Goal: Transaction & Acquisition: Book appointment/travel/reservation

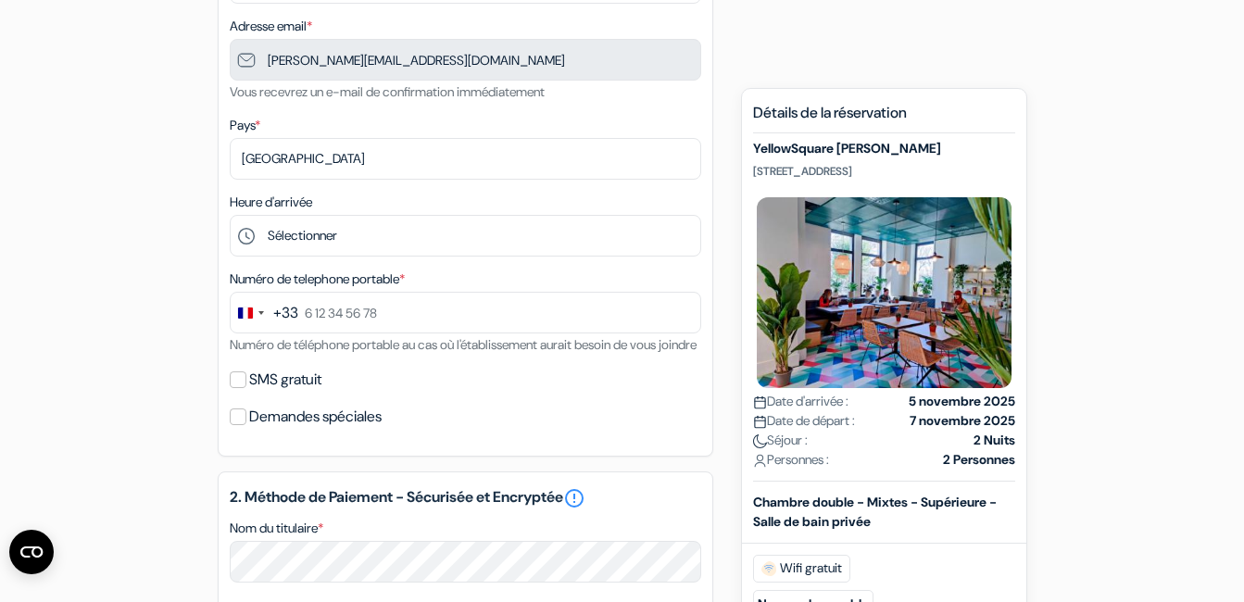
scroll to position [373, 0]
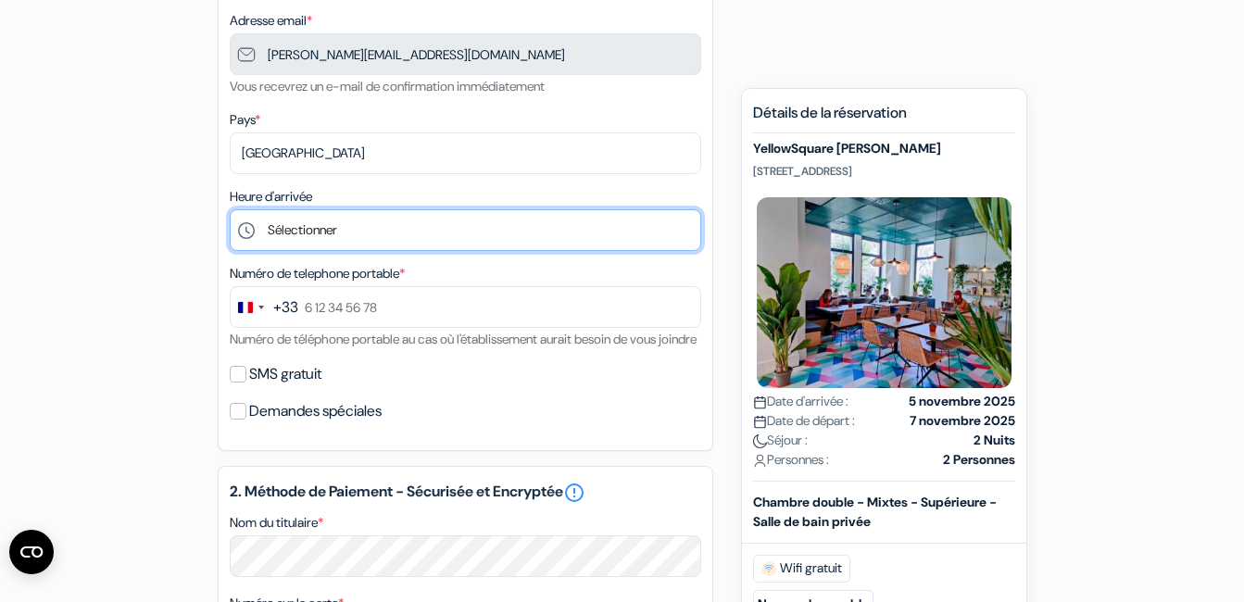
click at [654, 227] on select "Sélectionner 1:00 2:00 3:00 4:00 5:00 6:00 7:00 8:00 9:00 10:00 11:00 12:00 13:…" at bounding box center [466, 230] width 472 height 42
select select "18"
click at [230, 209] on select "Sélectionner 1:00 2:00 3:00 4:00 5:00 6:00 7:00 8:00 9:00 10:00 11:00 12:00 13:…" at bounding box center [466, 230] width 472 height 42
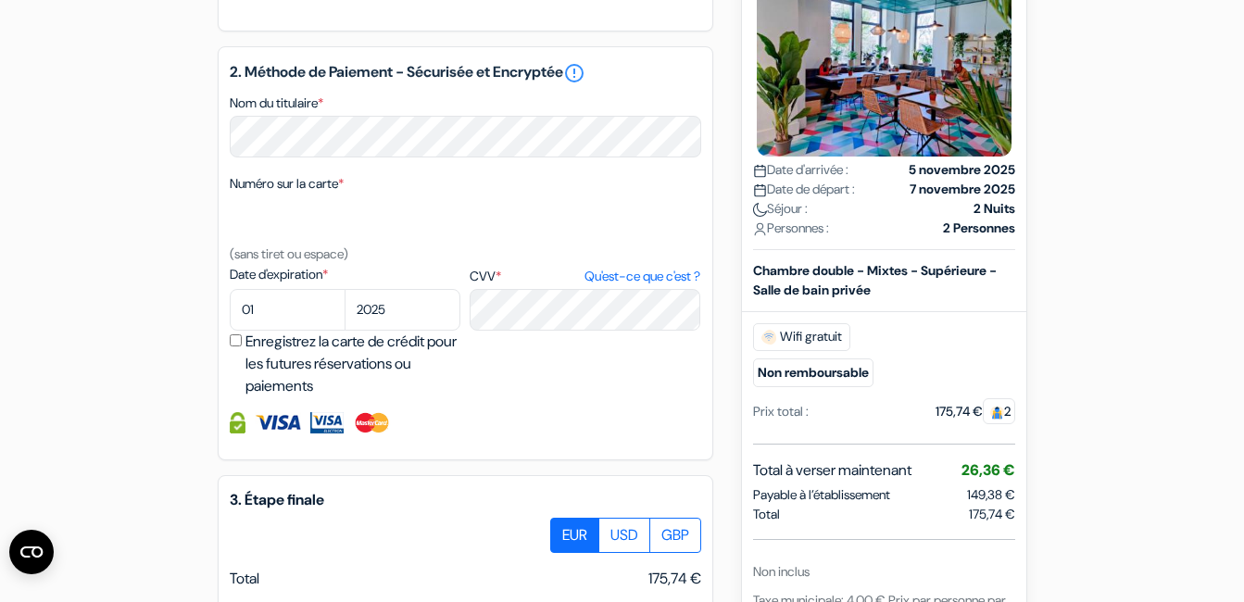
scroll to position [804, 0]
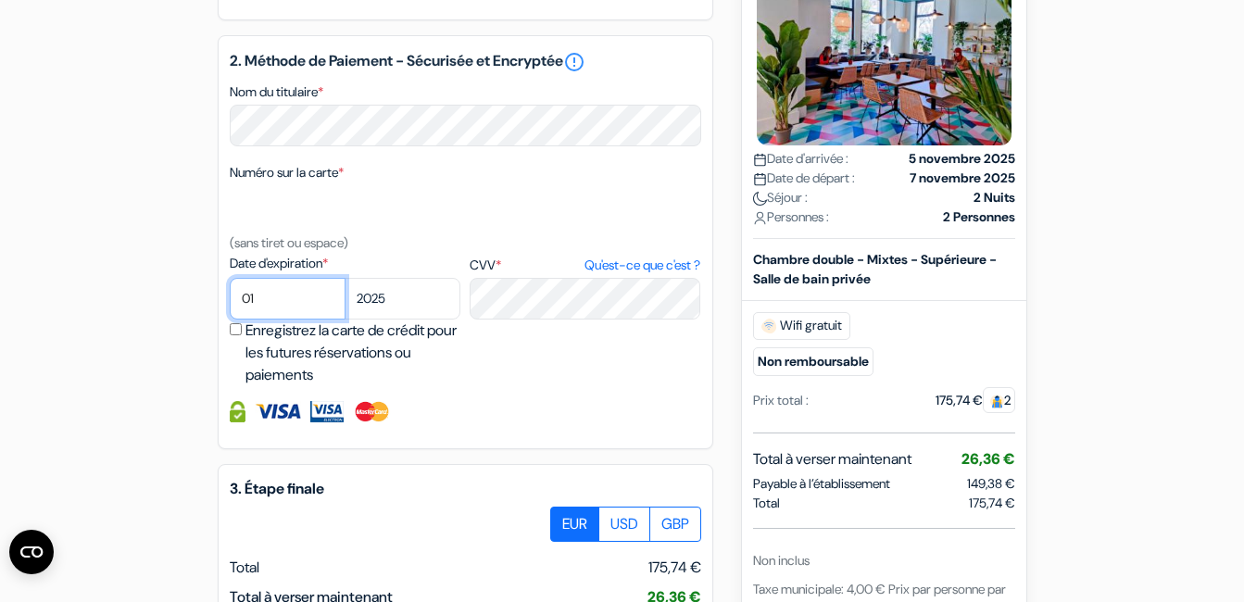
select select "09"
select select "2028"
click at [235, 335] on input "Enregistrez la carte de crédit pour les futures réservations ou paiements" at bounding box center [236, 329] width 12 height 12
checkbox input "true"
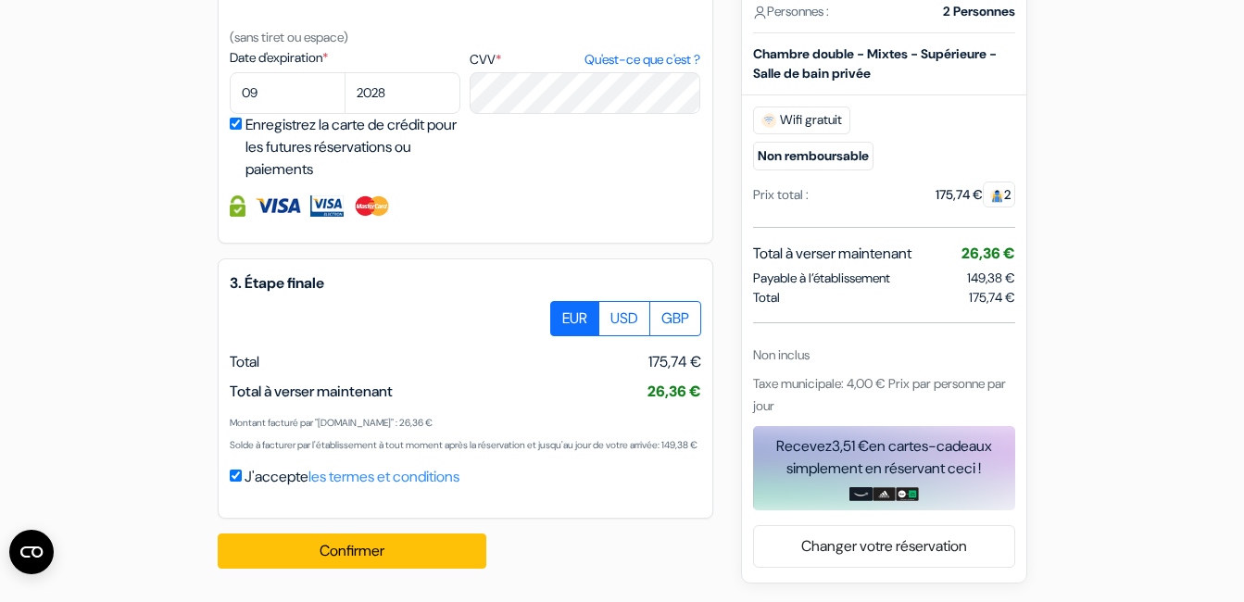
scroll to position [1054, 0]
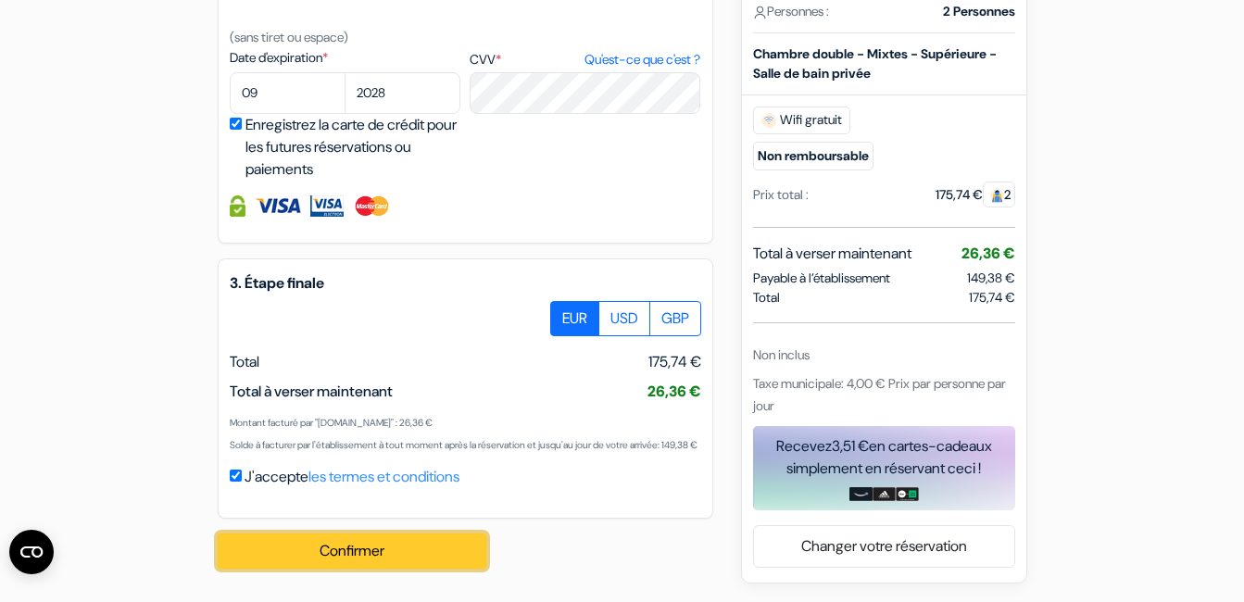
click at [363, 549] on button "Confirmer Loading..." at bounding box center [352, 551] width 269 height 35
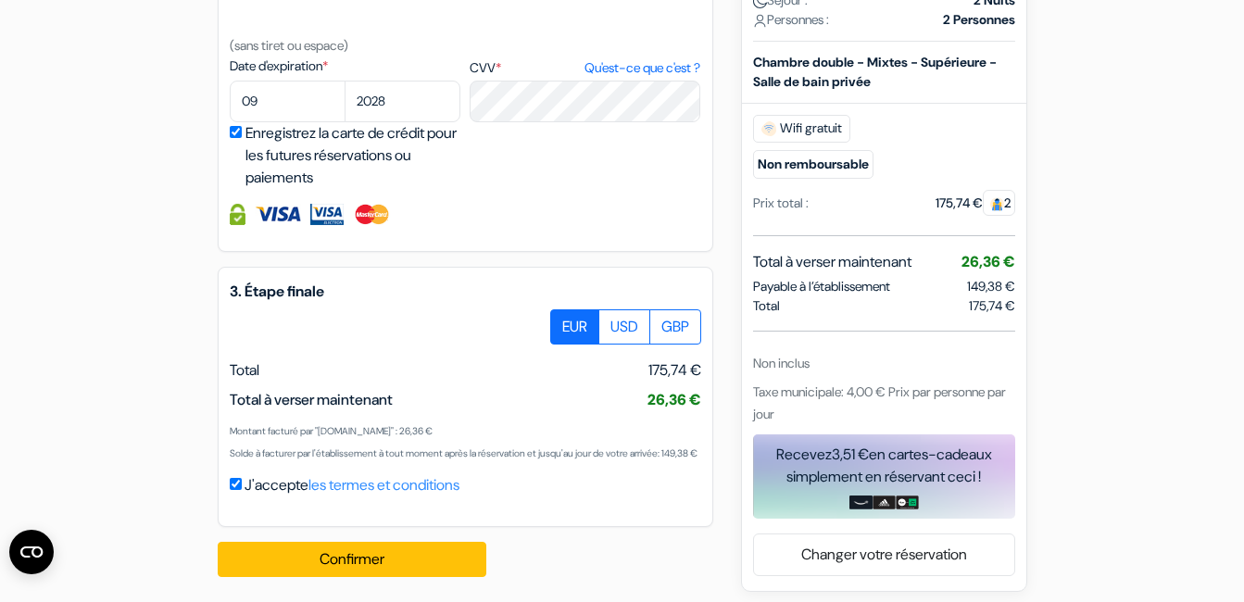
scroll to position [1060, 0]
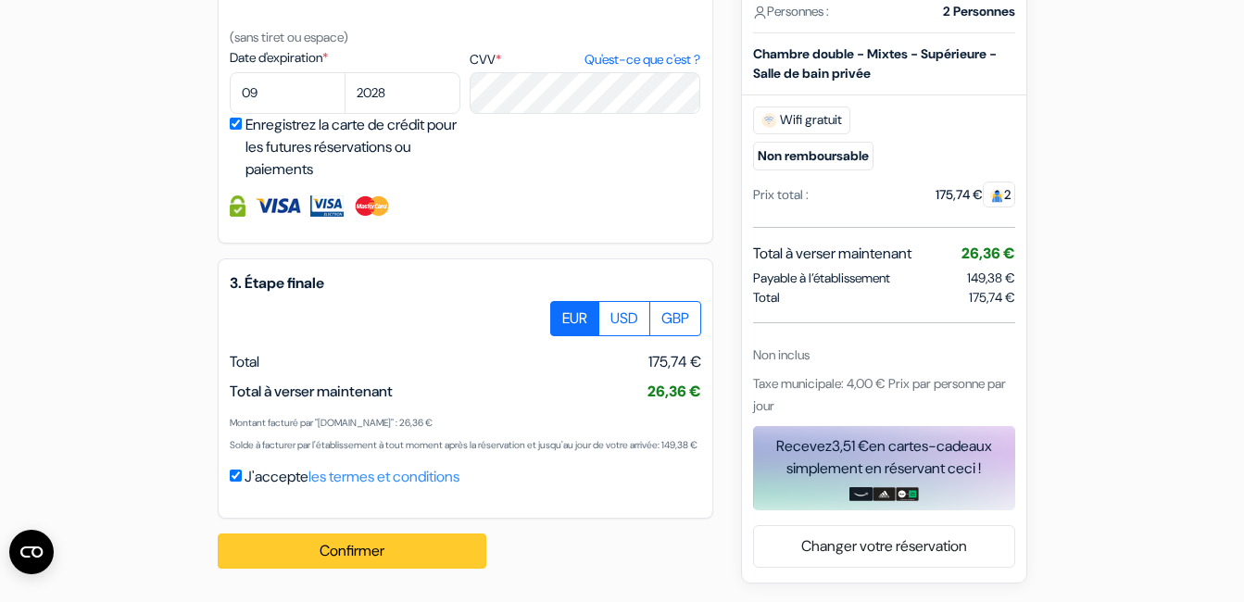
type input "6 45 05 03 93"
click at [319, 548] on button "Confirmer Loading..." at bounding box center [352, 551] width 269 height 35
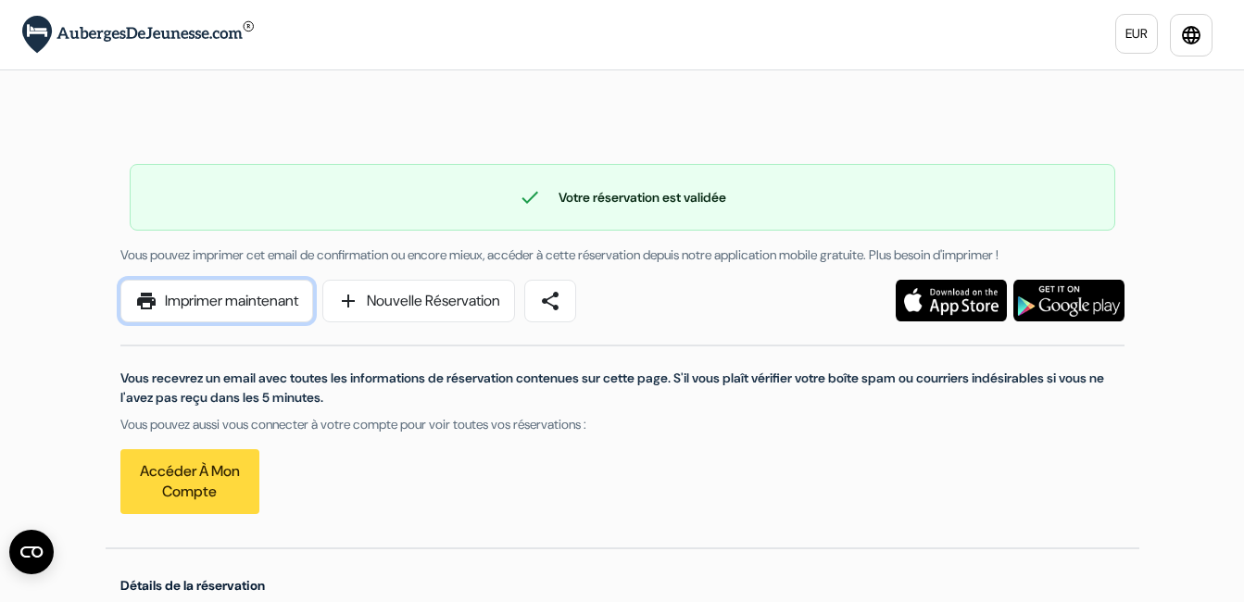
click at [244, 291] on link "print Imprimer maintenant" at bounding box center [216, 301] width 193 height 43
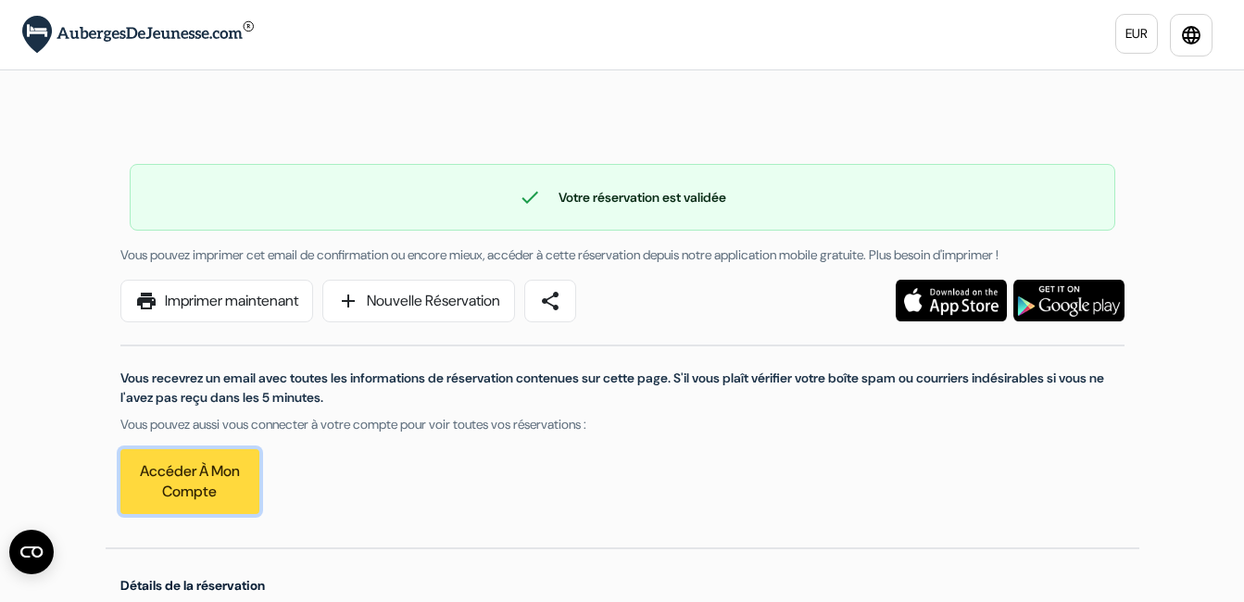
click at [208, 480] on link "Accéder à mon compte" at bounding box center [189, 481] width 139 height 65
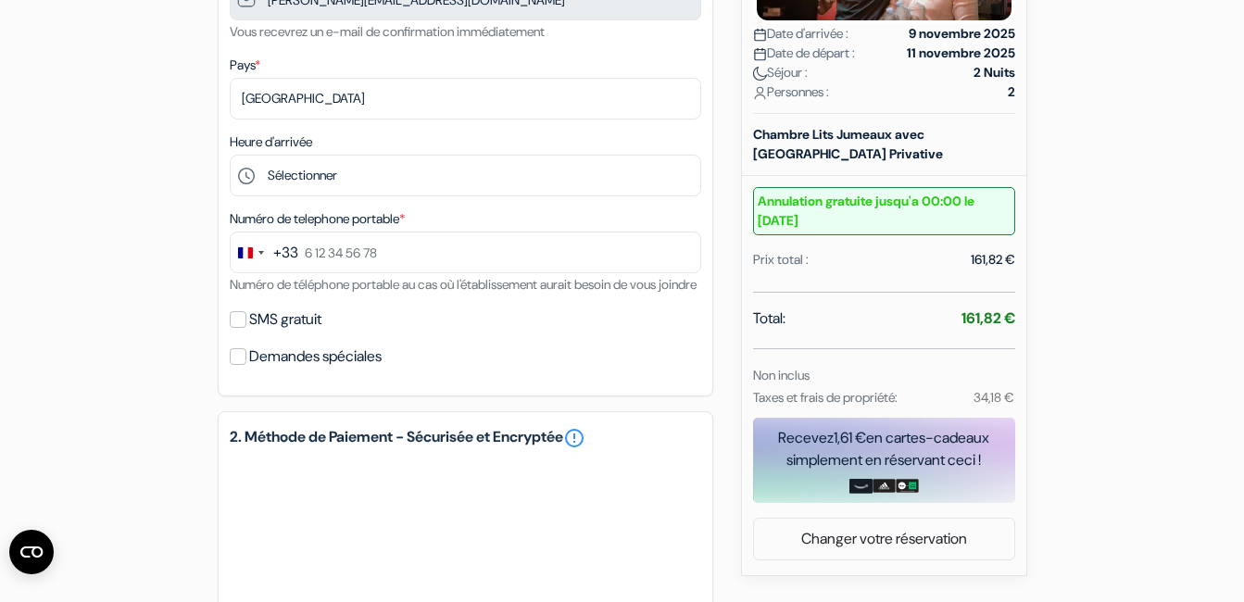
scroll to position [430, 0]
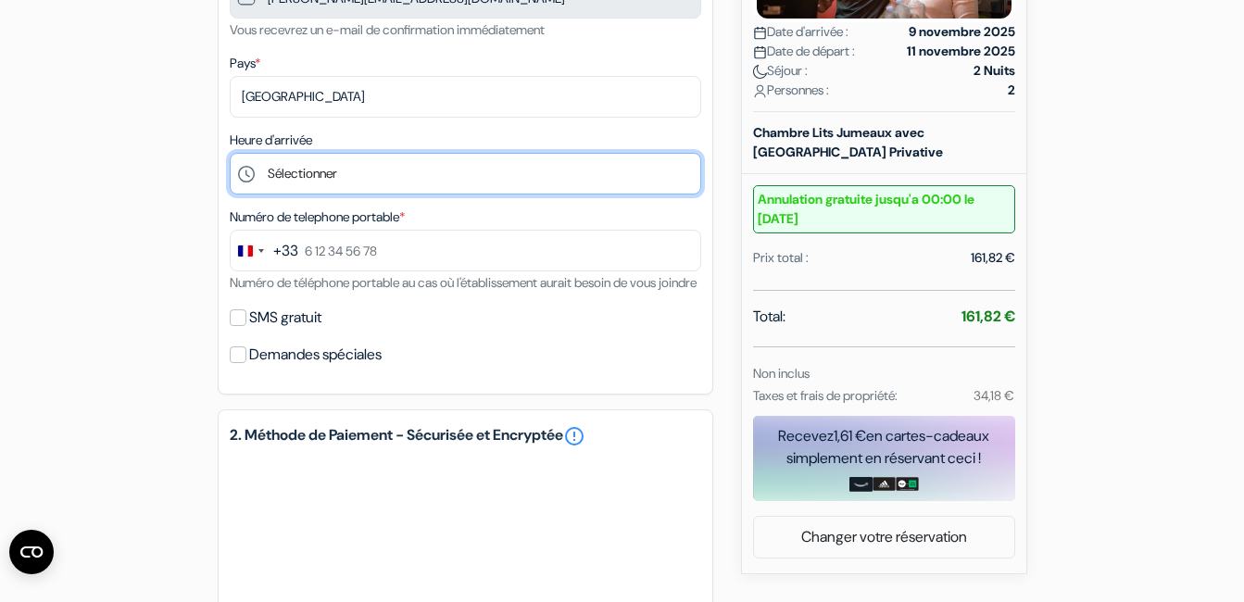
click at [621, 168] on select "Sélectionner 8:00 9:00 10:00 11:00 12:00 13:00 14:00 15:00 16:00 17:00 18:00 19…" at bounding box center [466, 174] width 472 height 42
select select "18"
click at [230, 153] on select "Sélectionner 8:00 9:00 10:00 11:00 12:00 13:00 14:00 15:00 16:00 17:00 18:00 19…" at bounding box center [466, 174] width 472 height 42
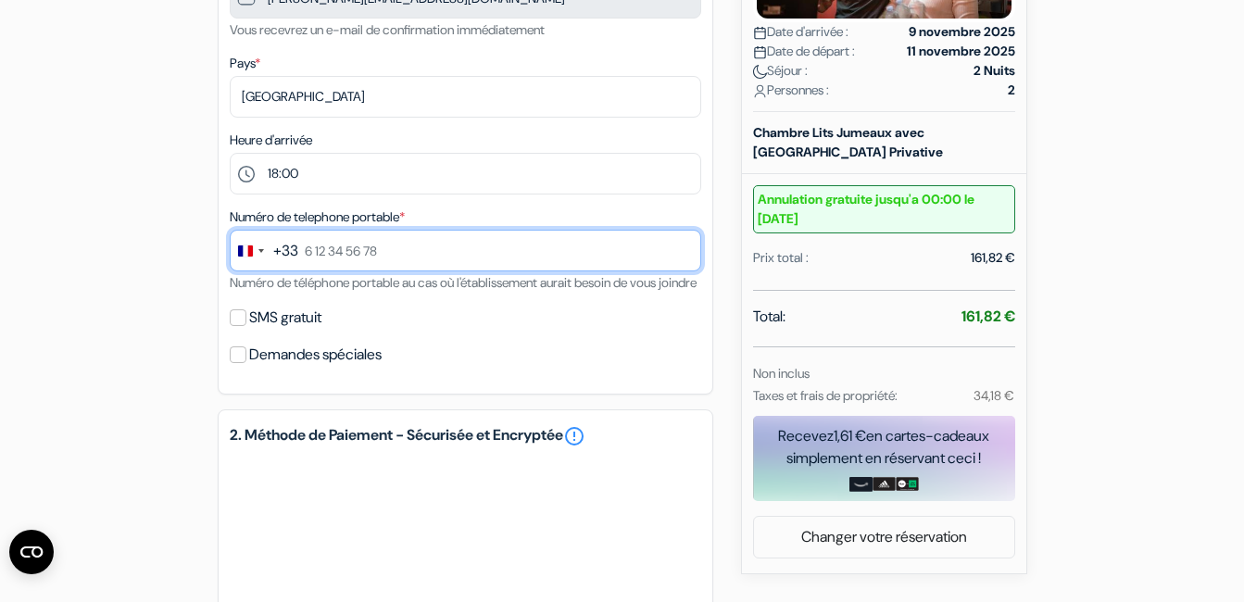
click at [457, 238] on input "text" at bounding box center [466, 251] width 472 height 42
type input "0645050393"
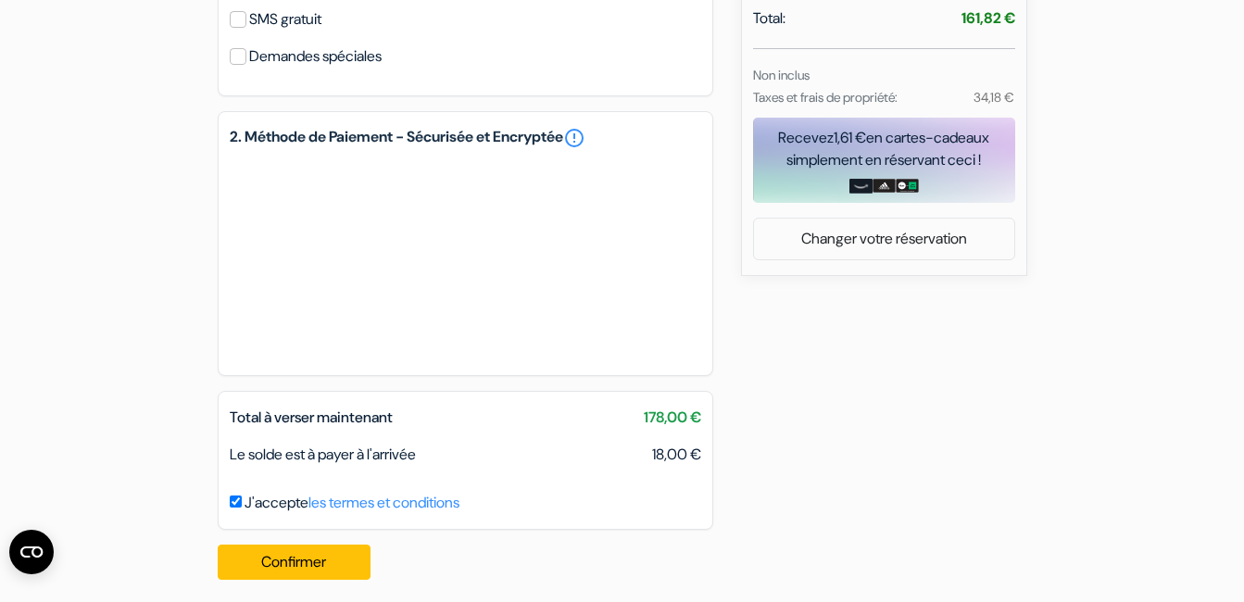
scroll to position [762, 0]
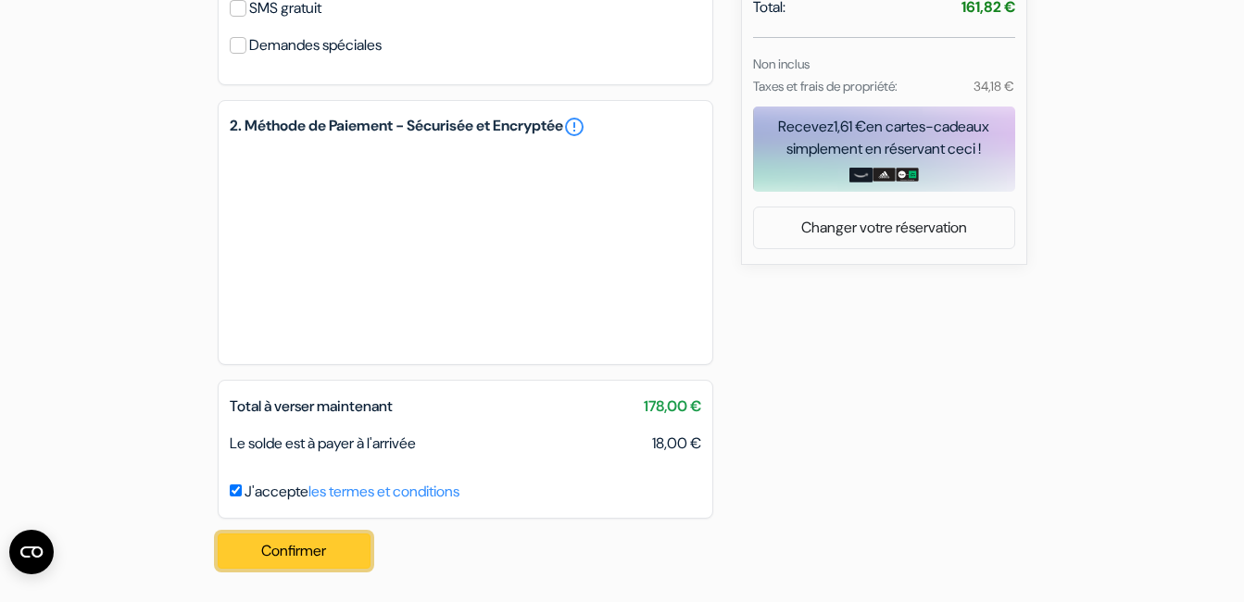
click at [302, 548] on button "Confirmer Loading..." at bounding box center [295, 551] width 154 height 35
click at [745, 421] on div "add_box Auberge of the Sun Via Melisurgo 15, Naples, Italie Détails de l'établi…" at bounding box center [623, 6] width 1056 height 1154
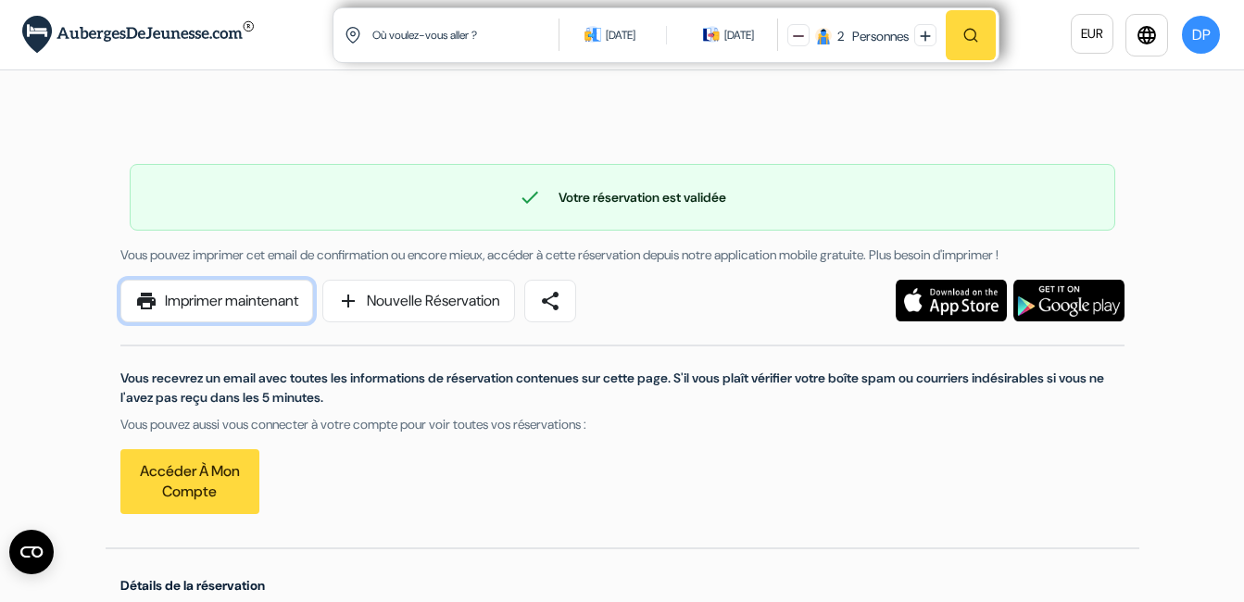
click at [234, 307] on link "print Imprimer maintenant" at bounding box center [216, 301] width 193 height 43
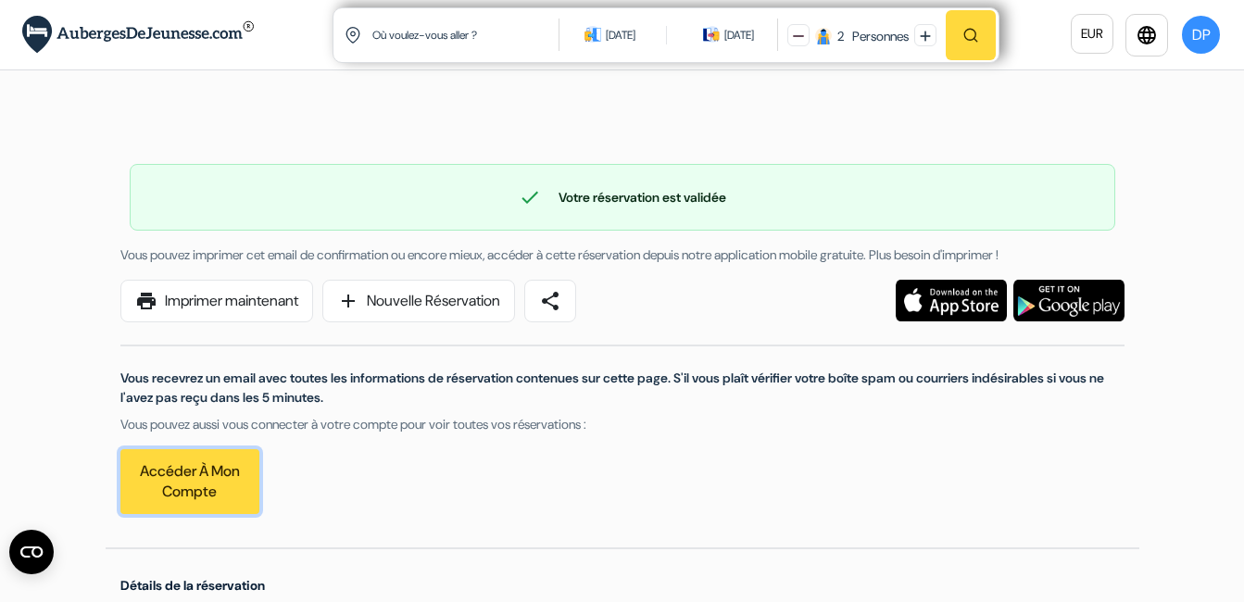
click at [134, 495] on link "Accéder à mon compte" at bounding box center [189, 481] width 139 height 65
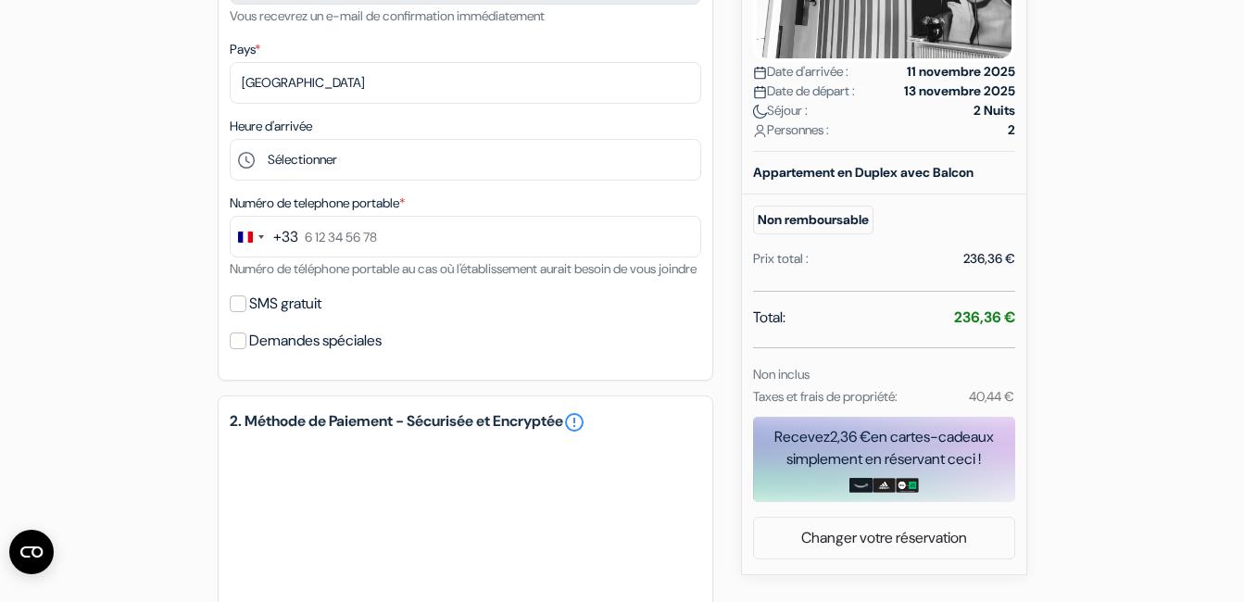
scroll to position [447, 0]
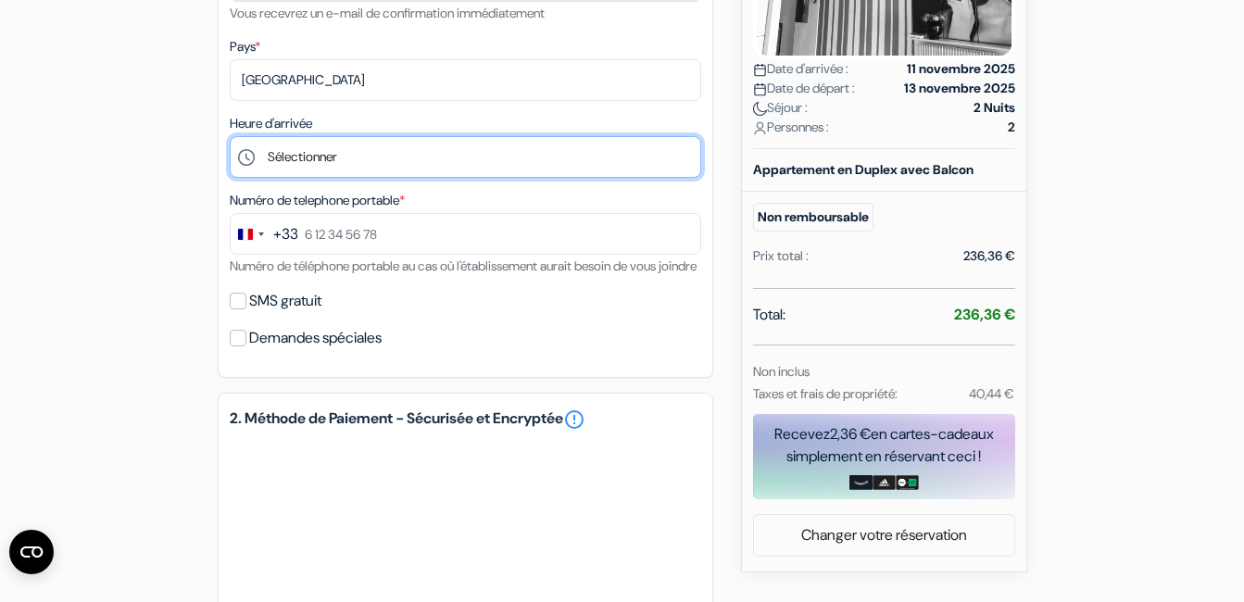
click at [313, 153] on select "Sélectionner 14:00 15:00 16:00 17:00 18:00 19:00 20:00" at bounding box center [466, 157] width 472 height 42
select select "18"
click at [230, 136] on select "Sélectionner 14:00 15:00 16:00 17:00 18:00 19:00 20:00" at bounding box center [466, 157] width 472 height 42
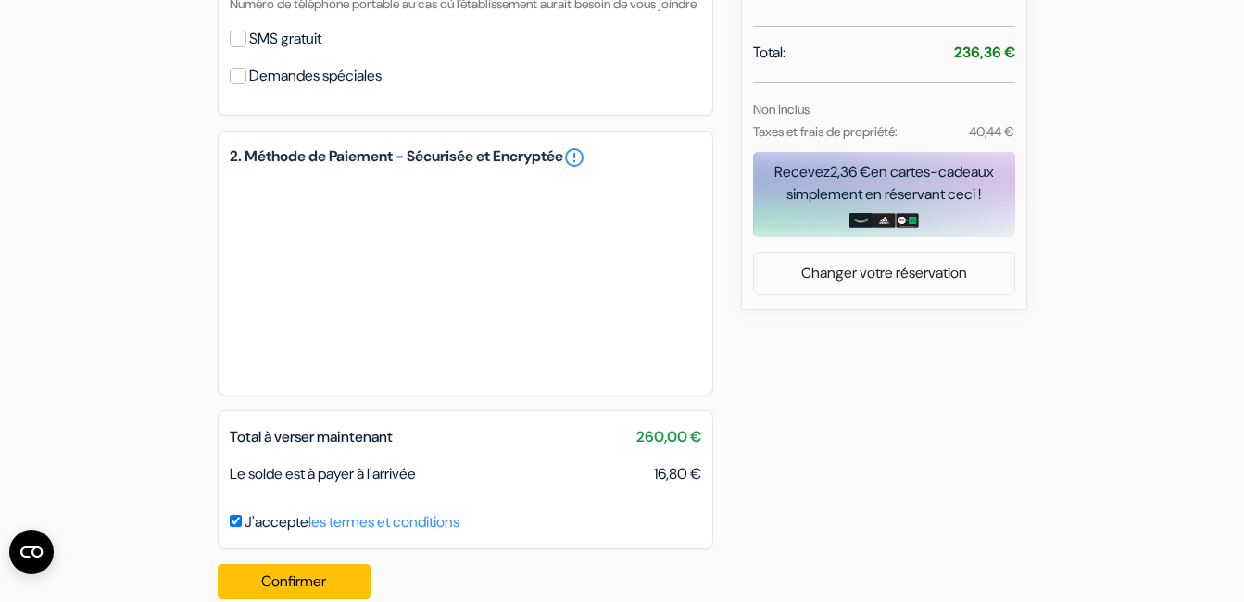
scroll to position [762, 0]
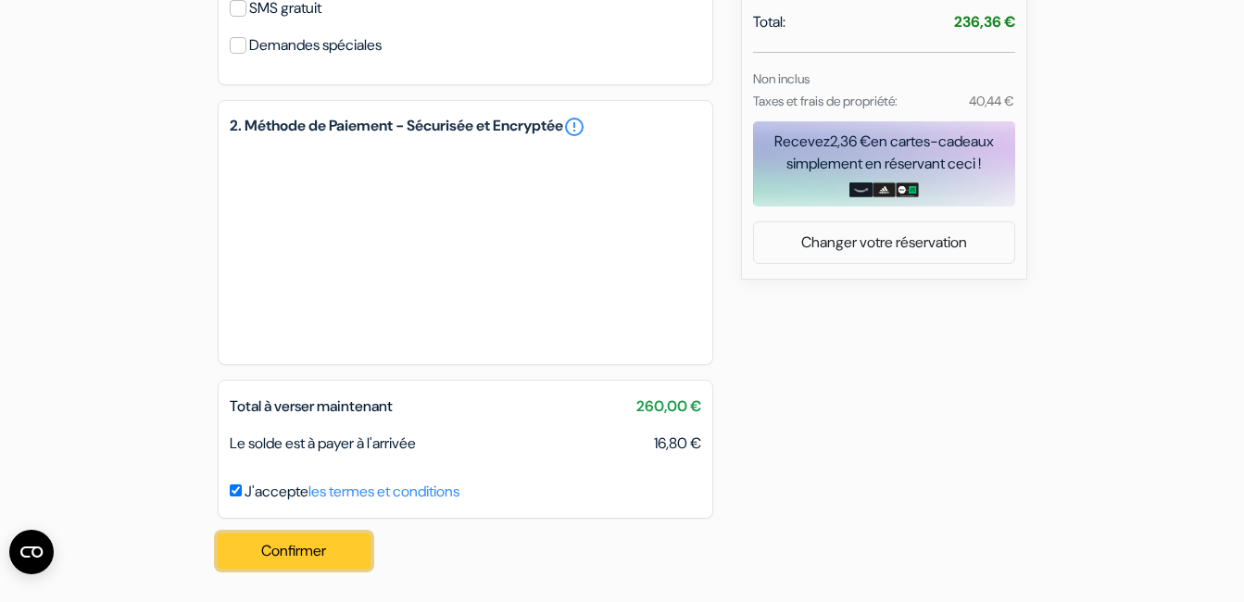
click at [300, 546] on button "Confirmer Loading..." at bounding box center [295, 551] width 154 height 35
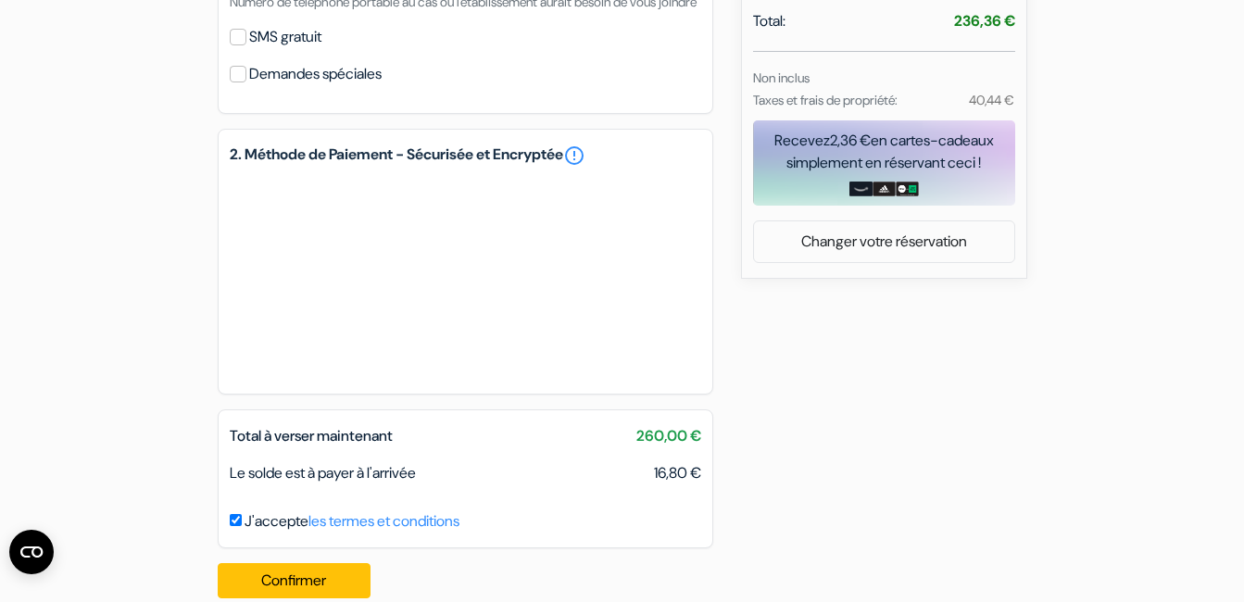
scroll to position [792, 0]
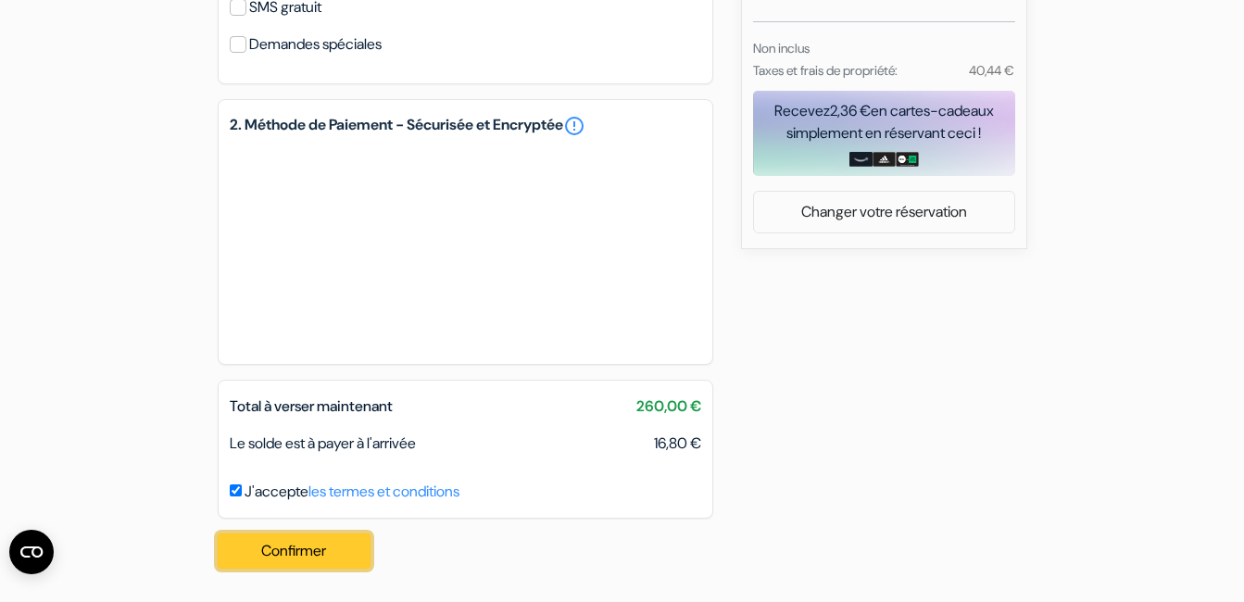
click at [307, 547] on button "Confirmer Loading..." at bounding box center [295, 551] width 154 height 35
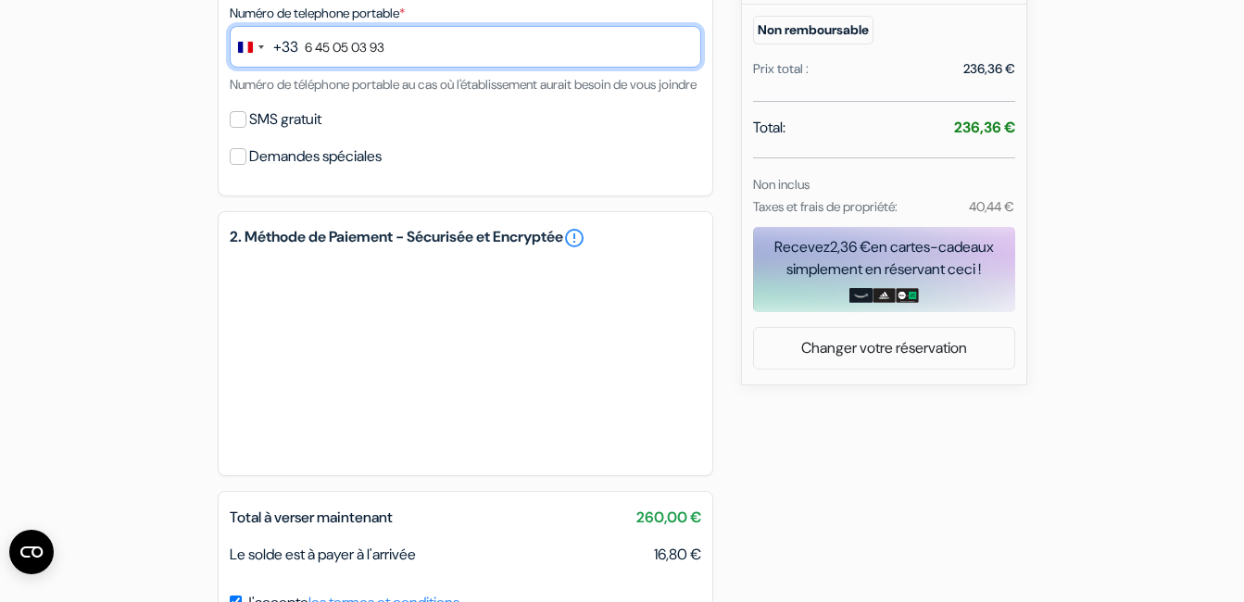
scroll to position [767, 0]
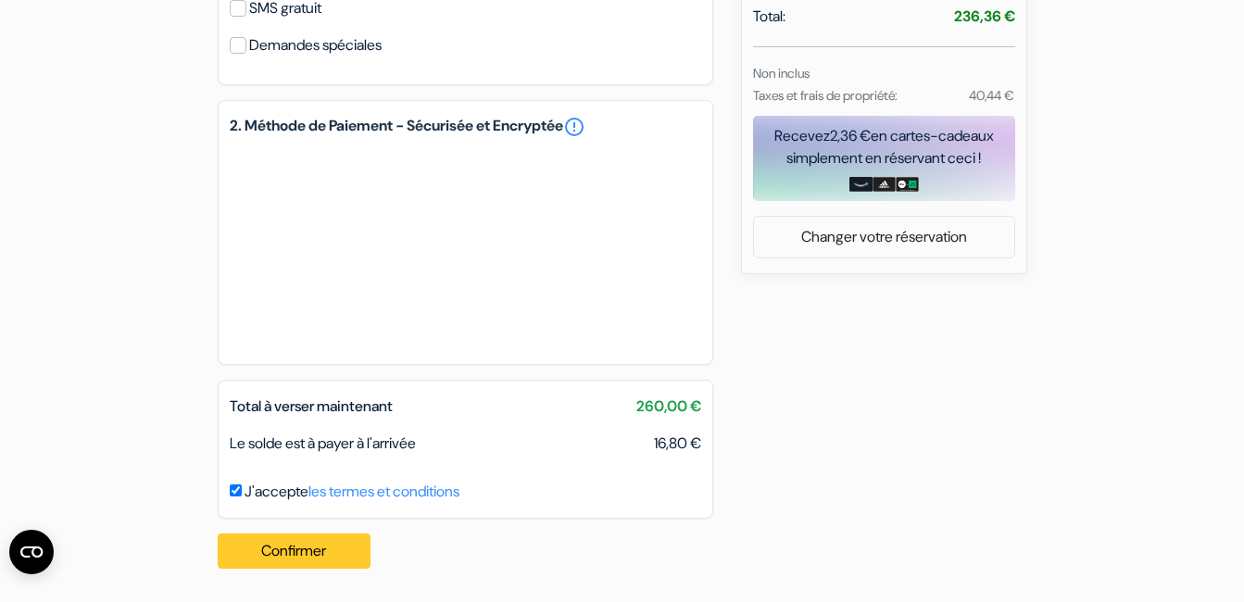
type input "6 45 05 03 93"
click at [296, 548] on button "Confirmer Loading..." at bounding box center [295, 551] width 154 height 35
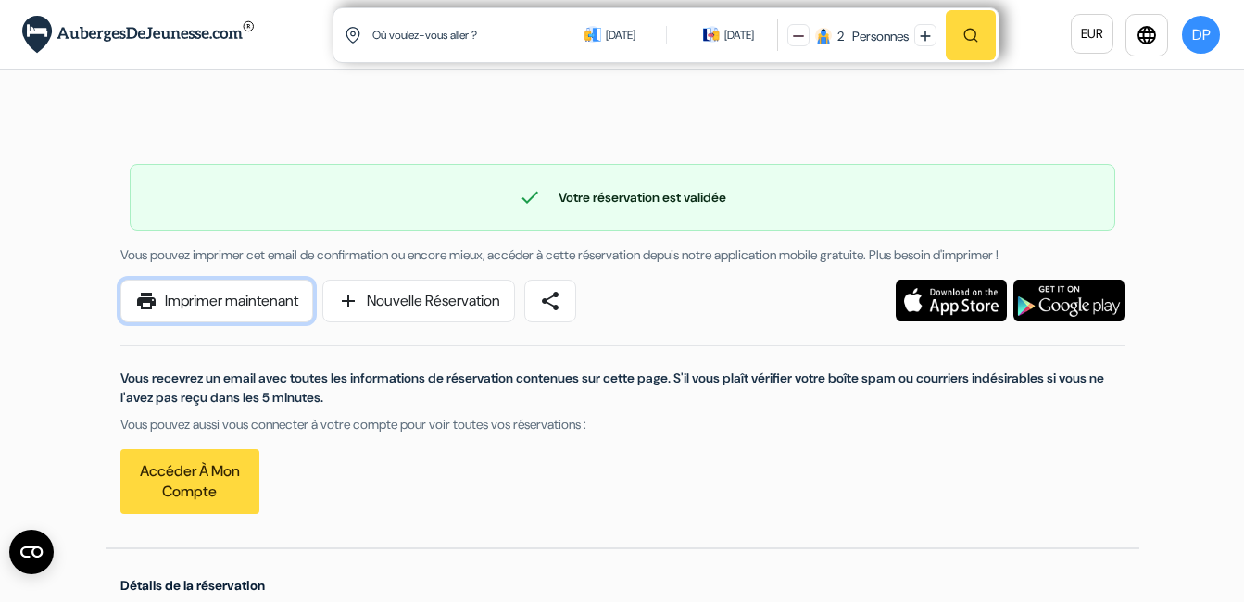
click at [233, 295] on link "print Imprimer maintenant" at bounding box center [216, 301] width 193 height 43
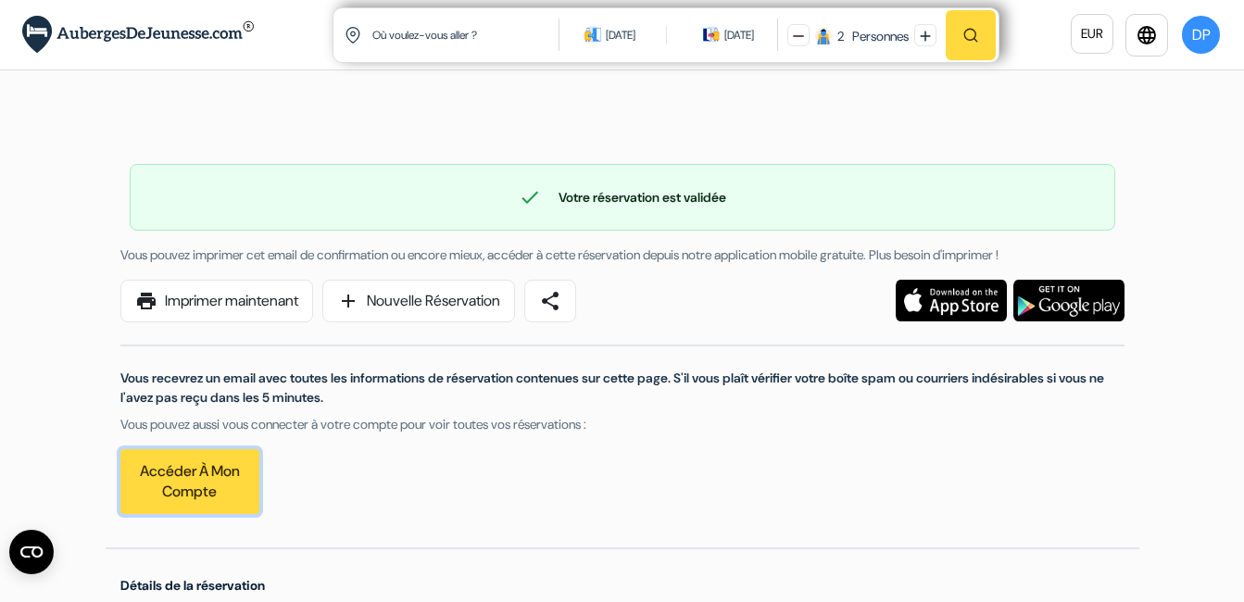
drag, startPoint x: 233, startPoint y: 295, endPoint x: 151, endPoint y: 492, distance: 213.9
click at [151, 492] on link "Accéder à mon compte" at bounding box center [189, 481] width 139 height 65
